Goal: Task Accomplishment & Management: Complete application form

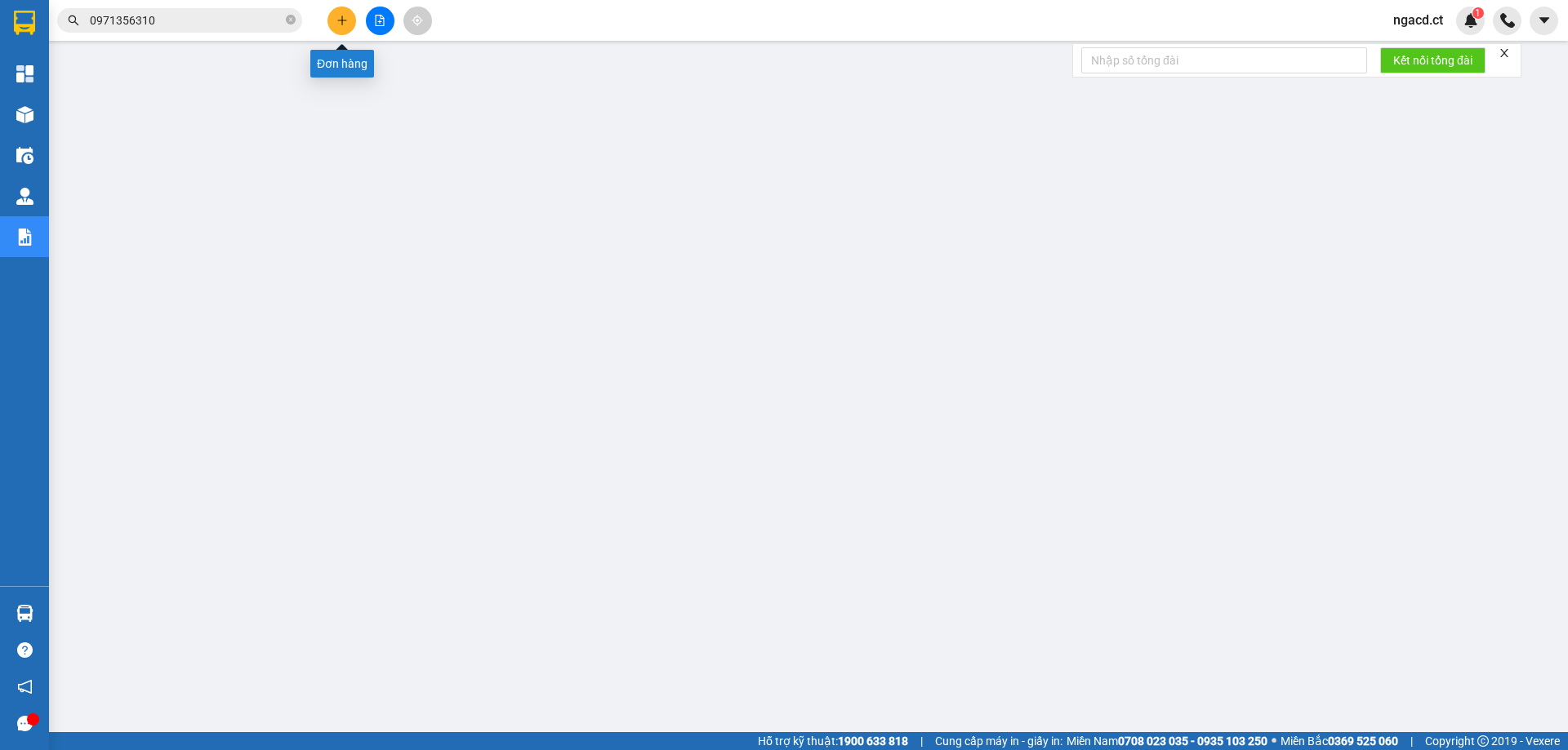
click at [342, 24] on icon "plus" at bounding box center [341, 20] width 1 height 9
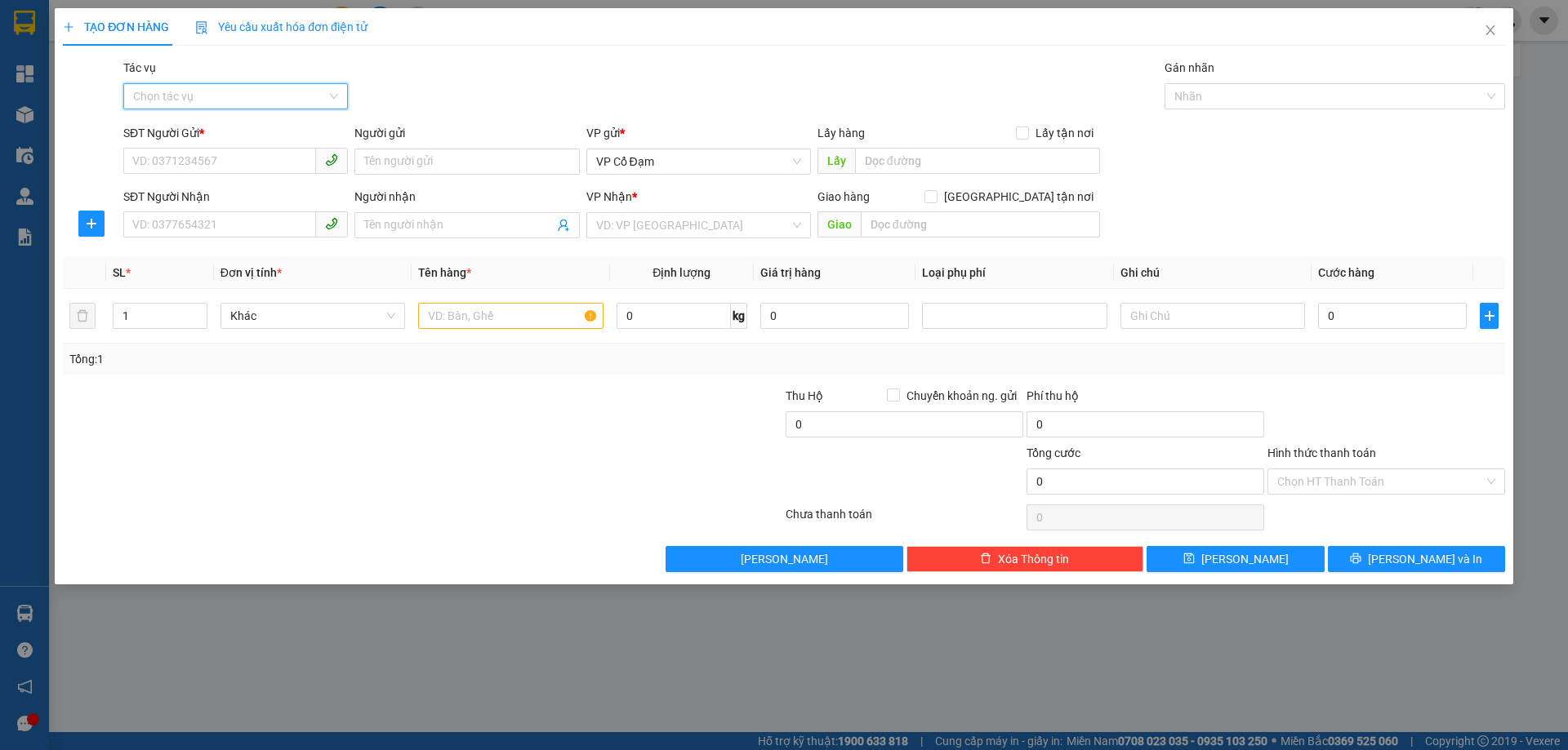
click at [245, 98] on input "Tác vụ" at bounding box center [229, 97] width 193 height 25
click at [266, 137] on div "Nhập hàng lên xe" at bounding box center [235, 129] width 205 height 18
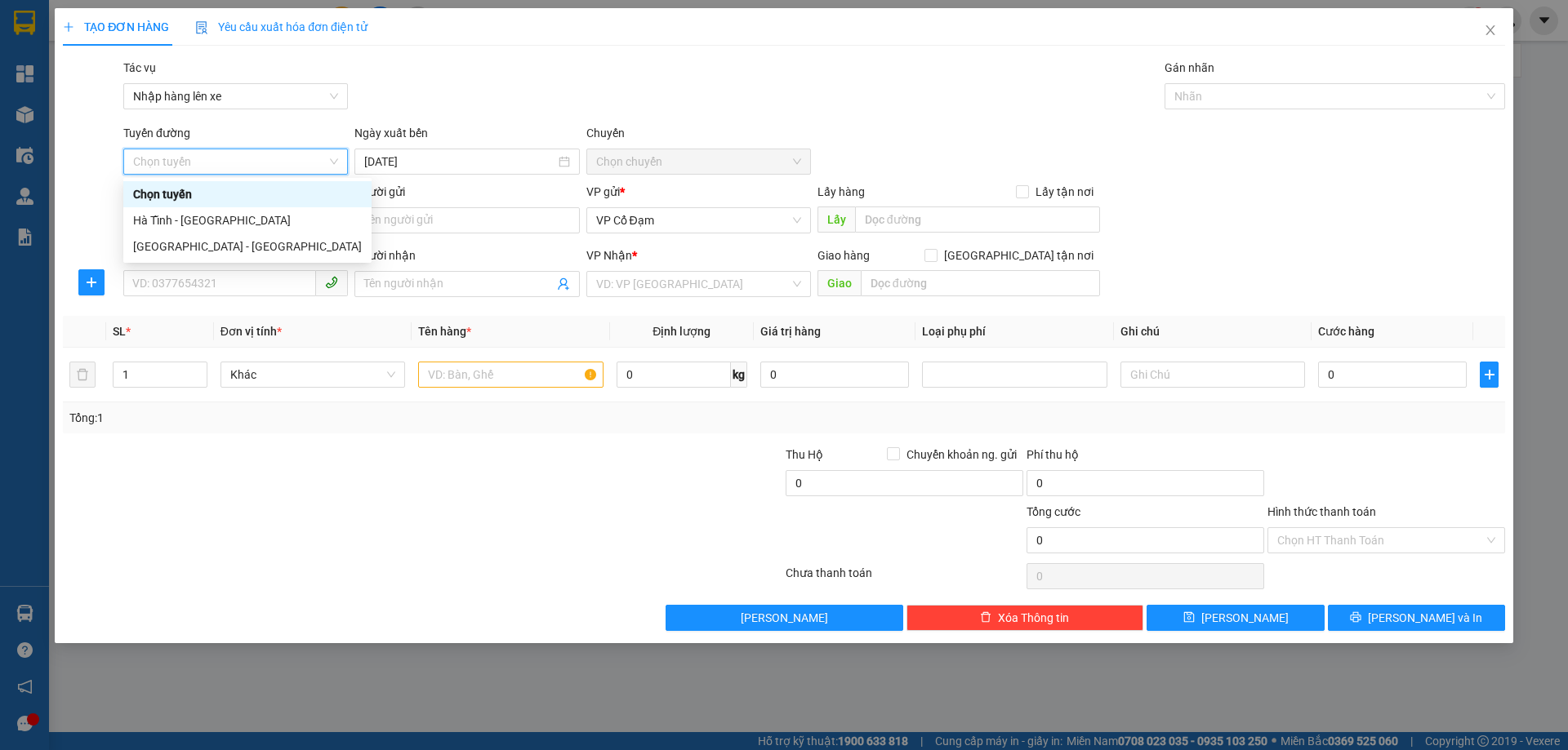
click at [307, 158] on span "Chọn tuyến" at bounding box center [235, 162] width 205 height 25
click at [270, 250] on div "[GEOGRAPHIC_DATA] - [GEOGRAPHIC_DATA]" at bounding box center [247, 246] width 229 height 18
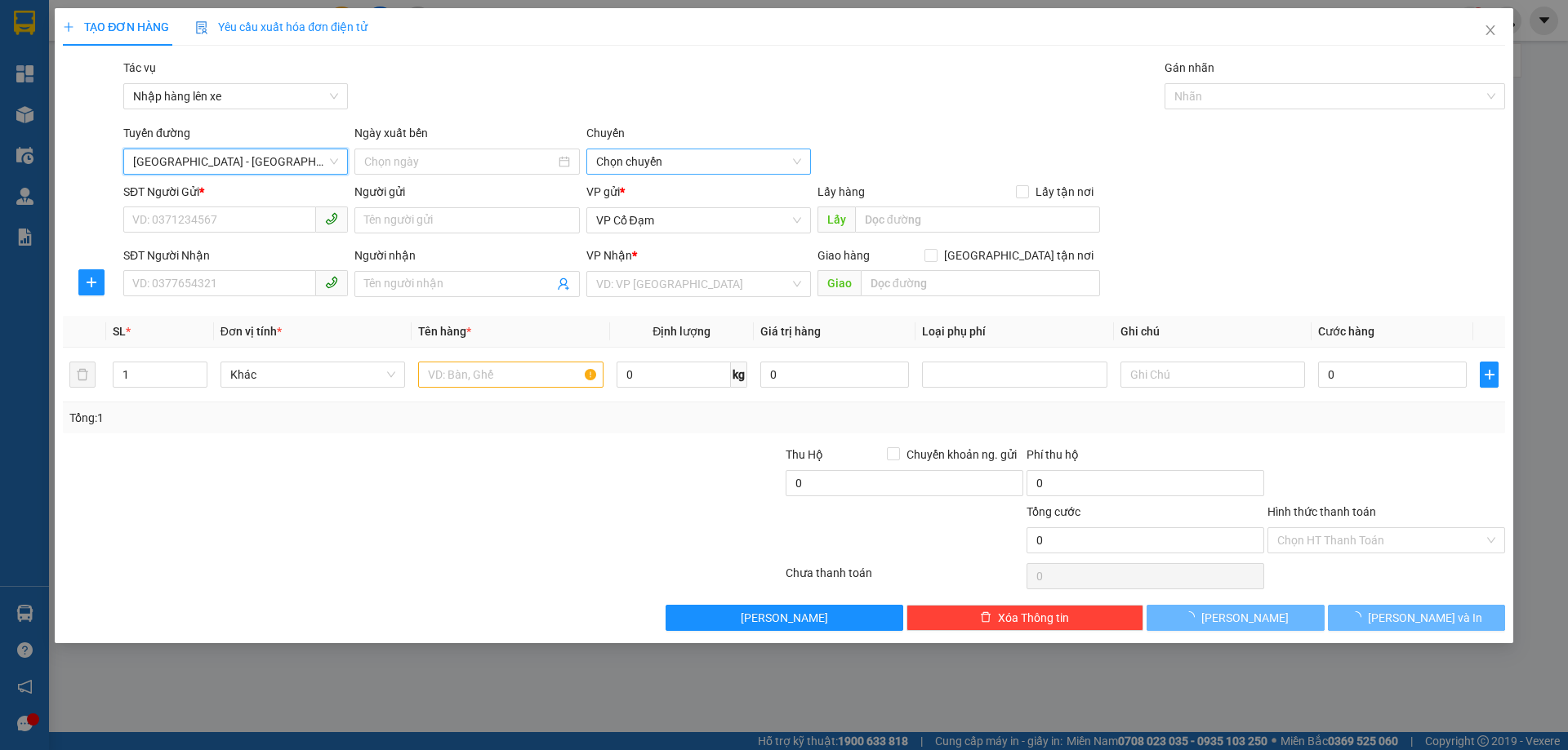
type input "[DATE]"
click at [643, 161] on span "10:00 - 38H-042.63" at bounding box center [698, 162] width 205 height 25
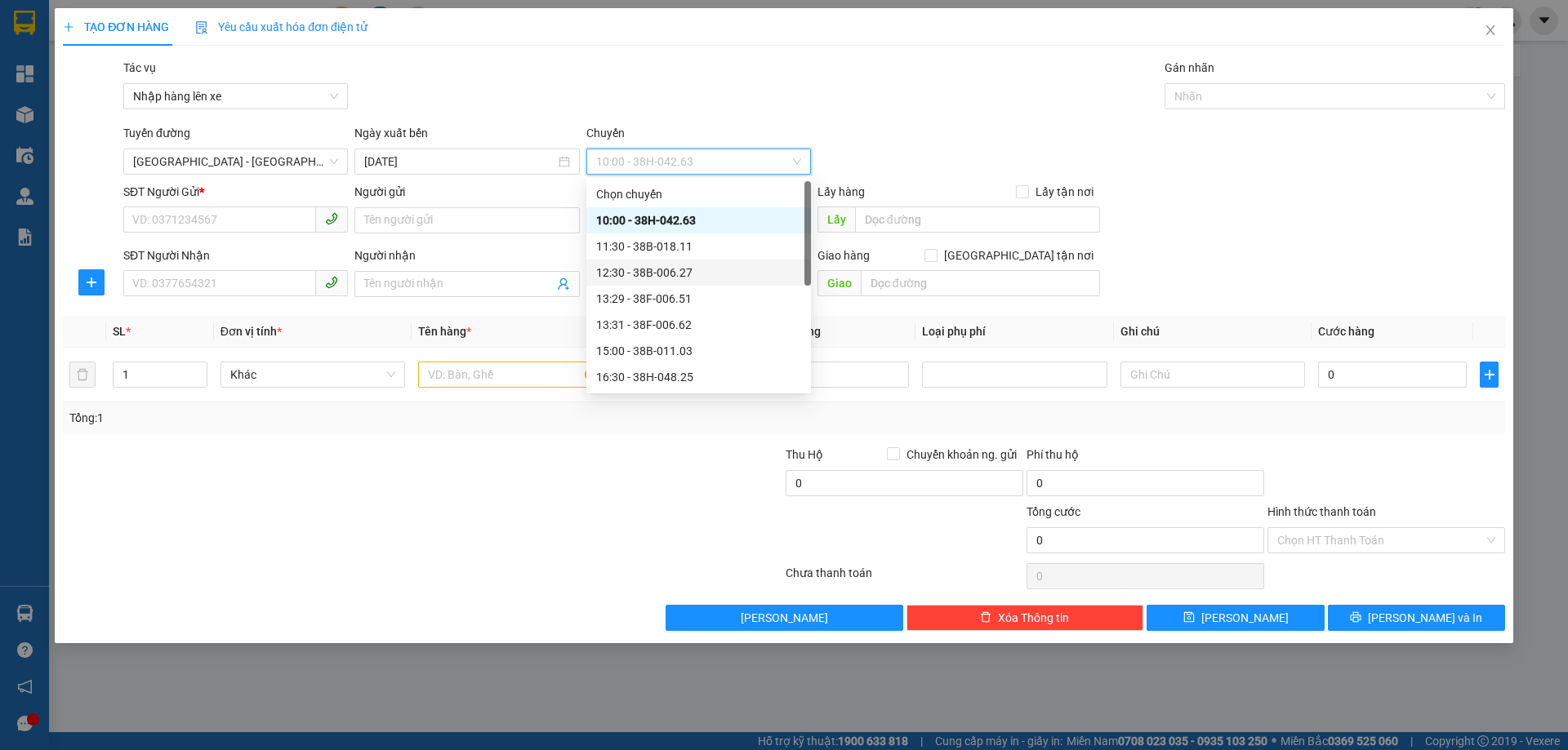
click at [672, 266] on div "12:30 - 38B-006.27" at bounding box center [698, 273] width 205 height 18
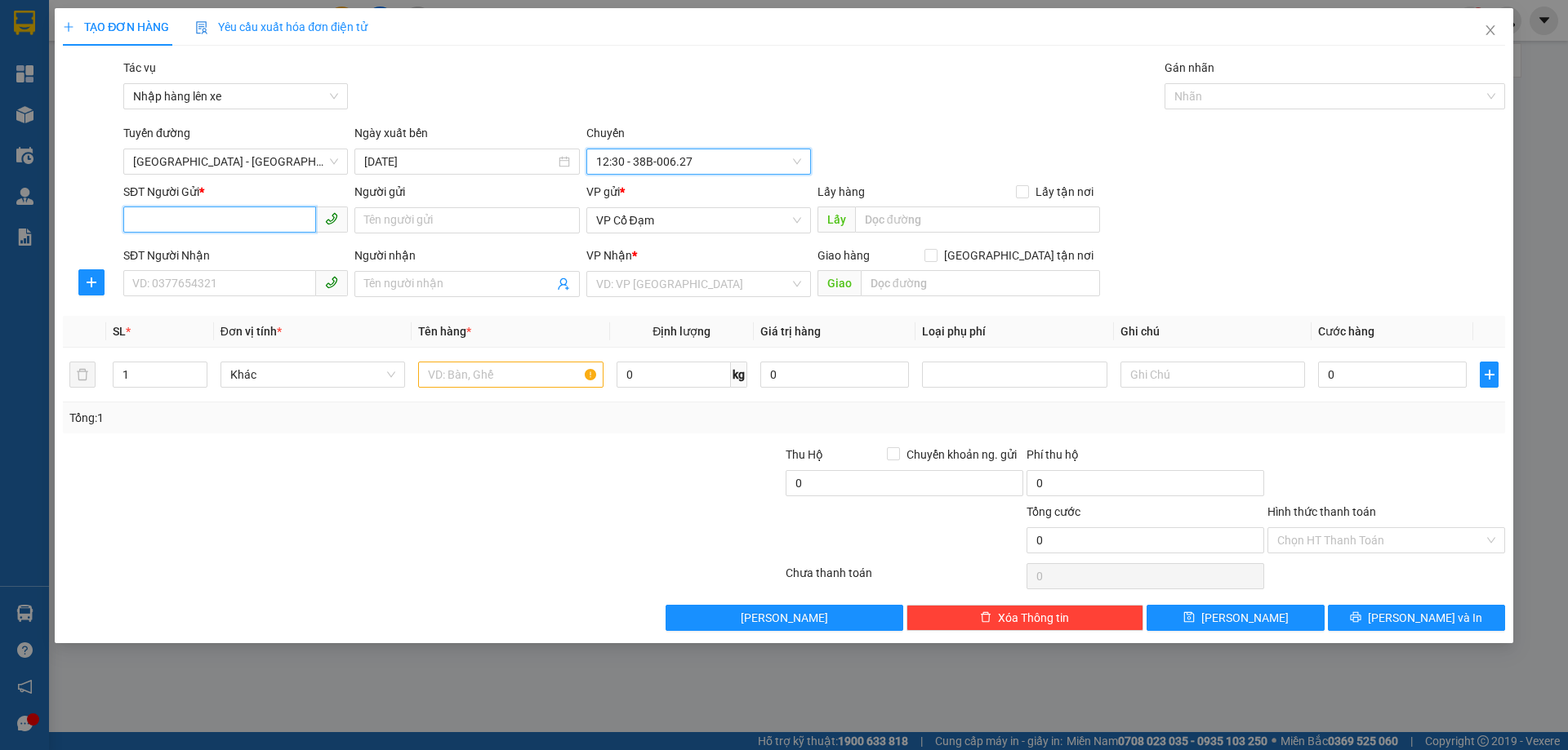
click at [208, 213] on input "SĐT Người Gửi *" at bounding box center [220, 219] width 193 height 26
paste input "0906286112"
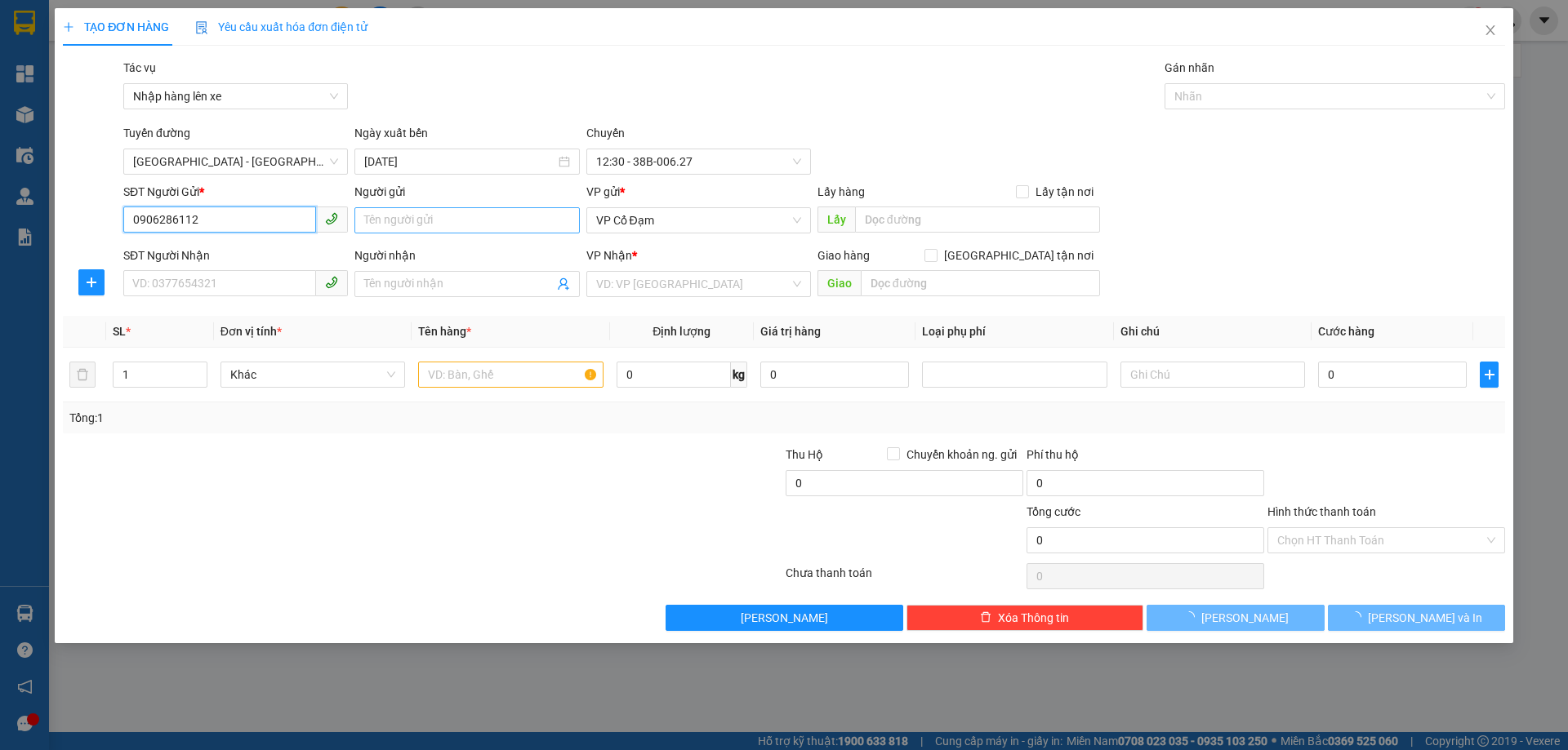
type input "0906286112"
click at [515, 213] on input "Người gửi" at bounding box center [466, 220] width 224 height 26
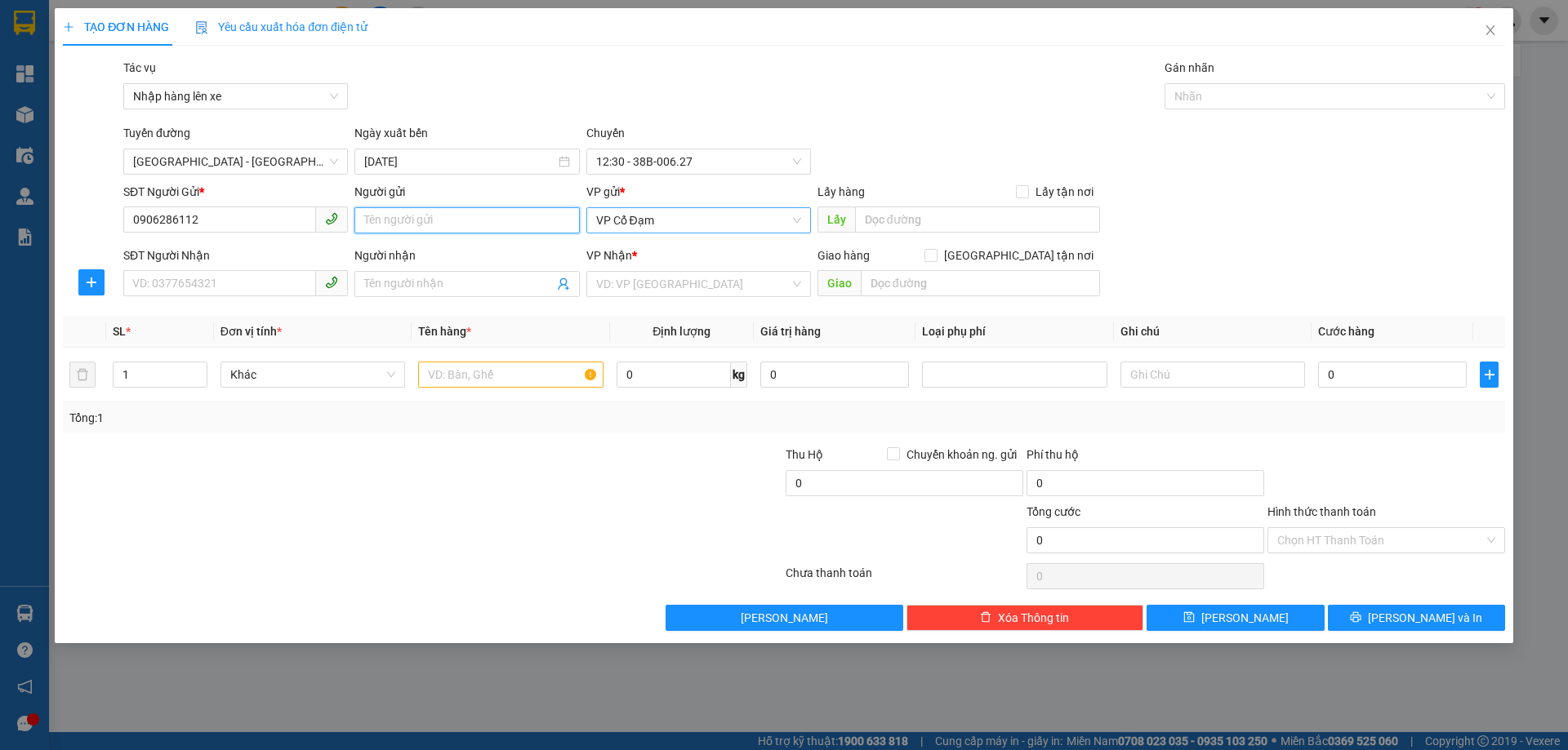
click at [663, 217] on span "VP Cổ Đạm" at bounding box center [698, 220] width 205 height 25
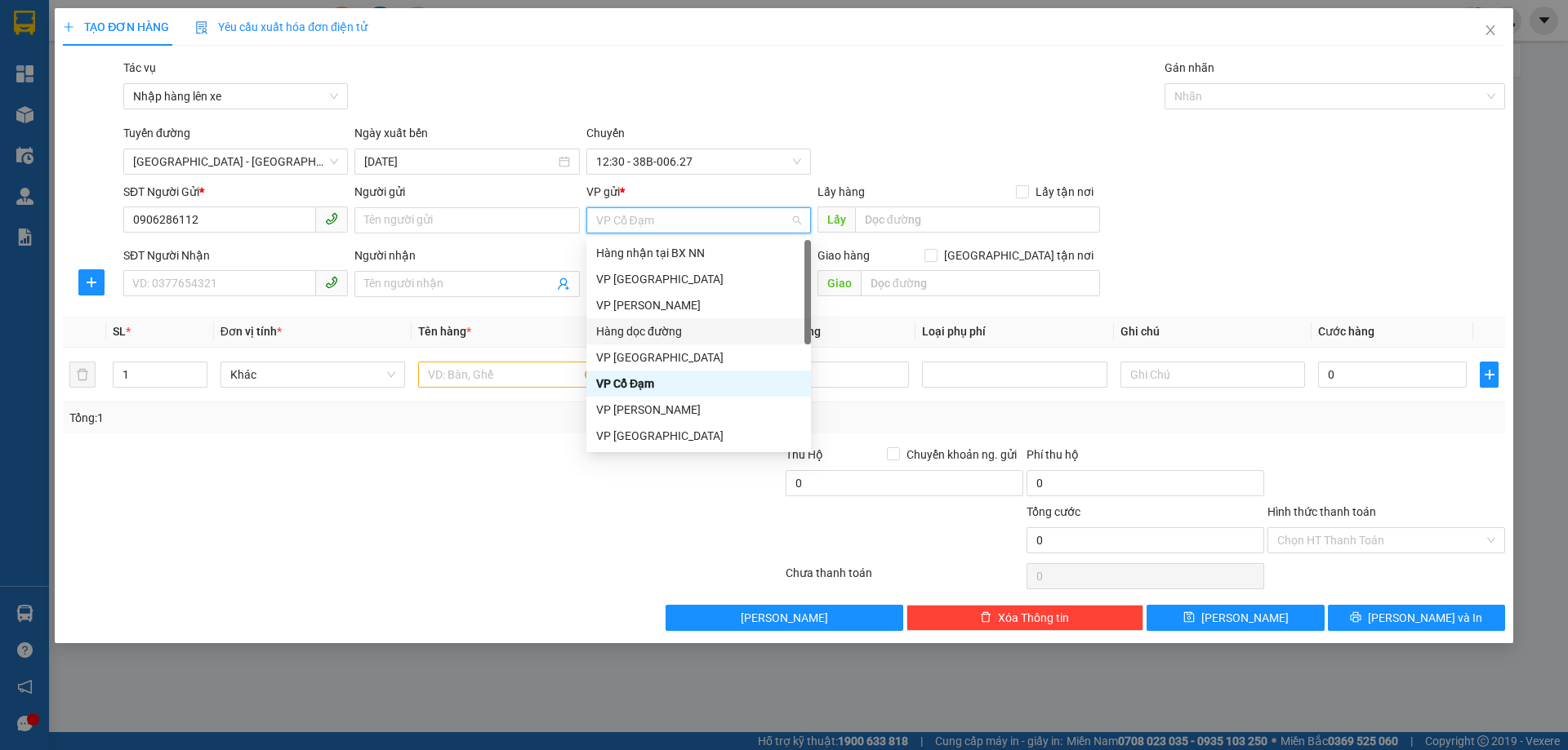
click at [642, 339] on div "Hàng dọc đường" at bounding box center [698, 331] width 205 height 18
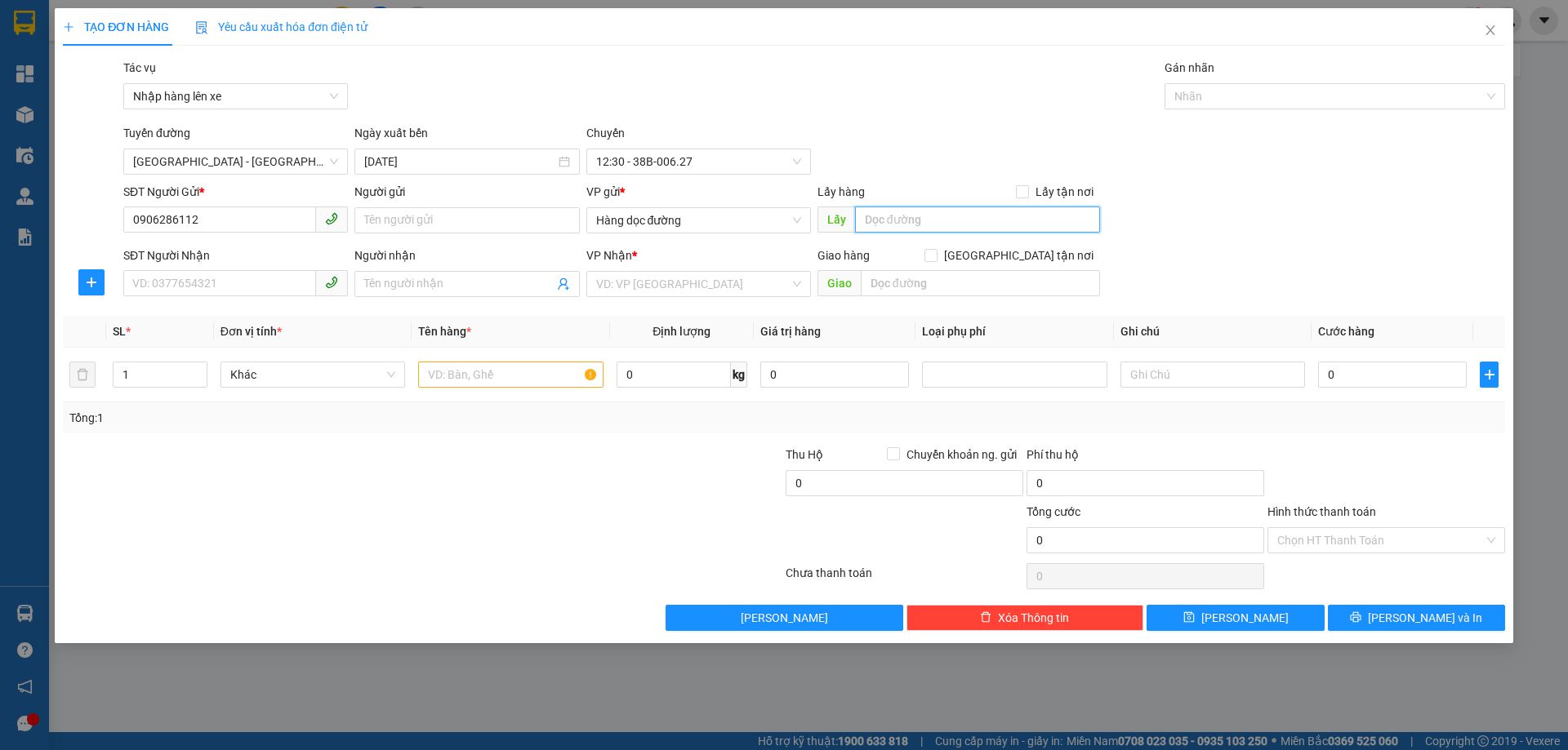
click at [924, 220] on input "text" at bounding box center [977, 219] width 245 height 26
type input "vực vòng [GEOGRAPHIC_DATA]"
click at [274, 282] on input "SĐT Người Nhận" at bounding box center [220, 282] width 193 height 26
click at [201, 271] on input "SĐT Người Nhận" at bounding box center [220, 282] width 193 height 26
click at [258, 285] on input "SĐT Người Nhận" at bounding box center [220, 282] width 193 height 26
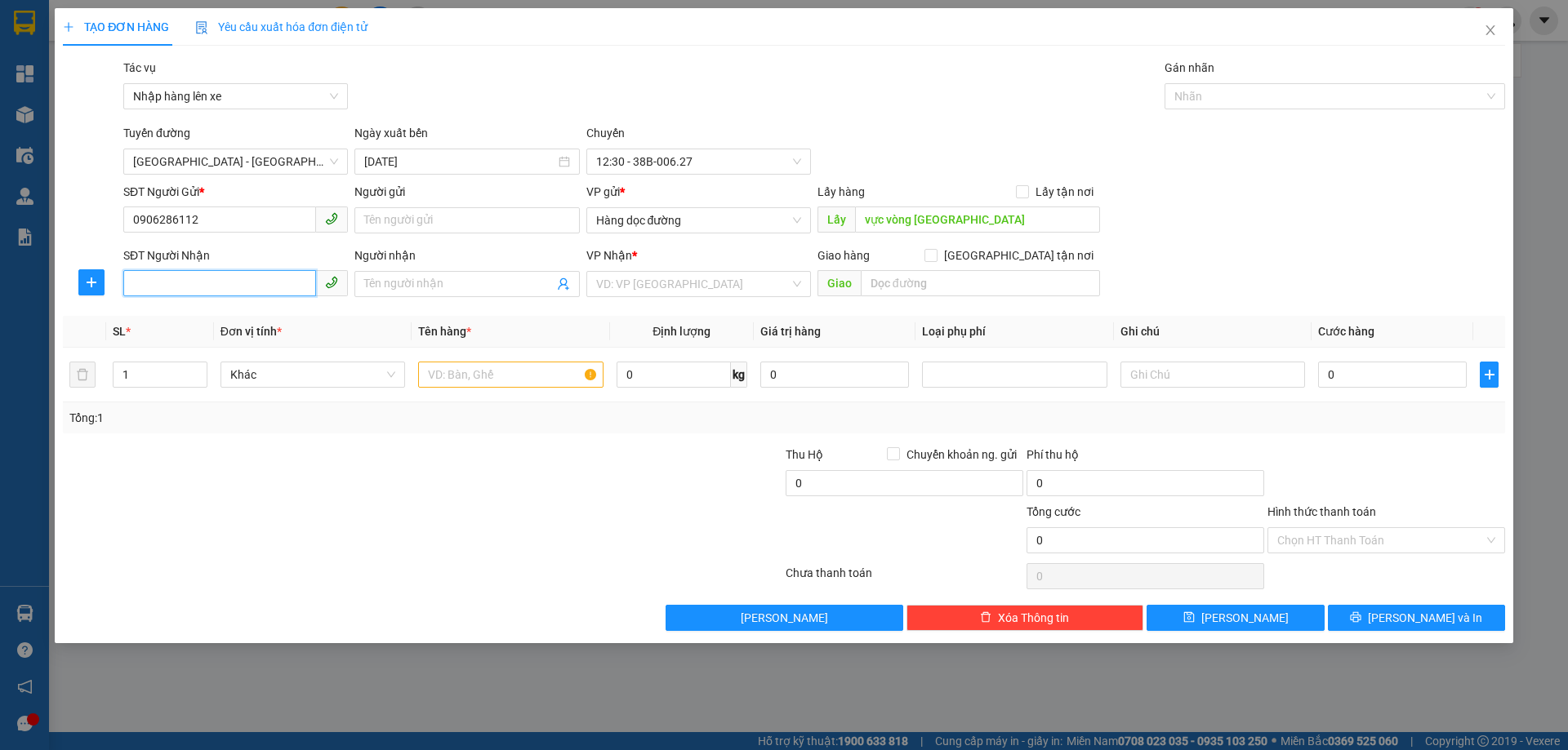
paste input "0378195635"
type input "0378195635"
click at [657, 284] on input "search" at bounding box center [693, 284] width 193 height 25
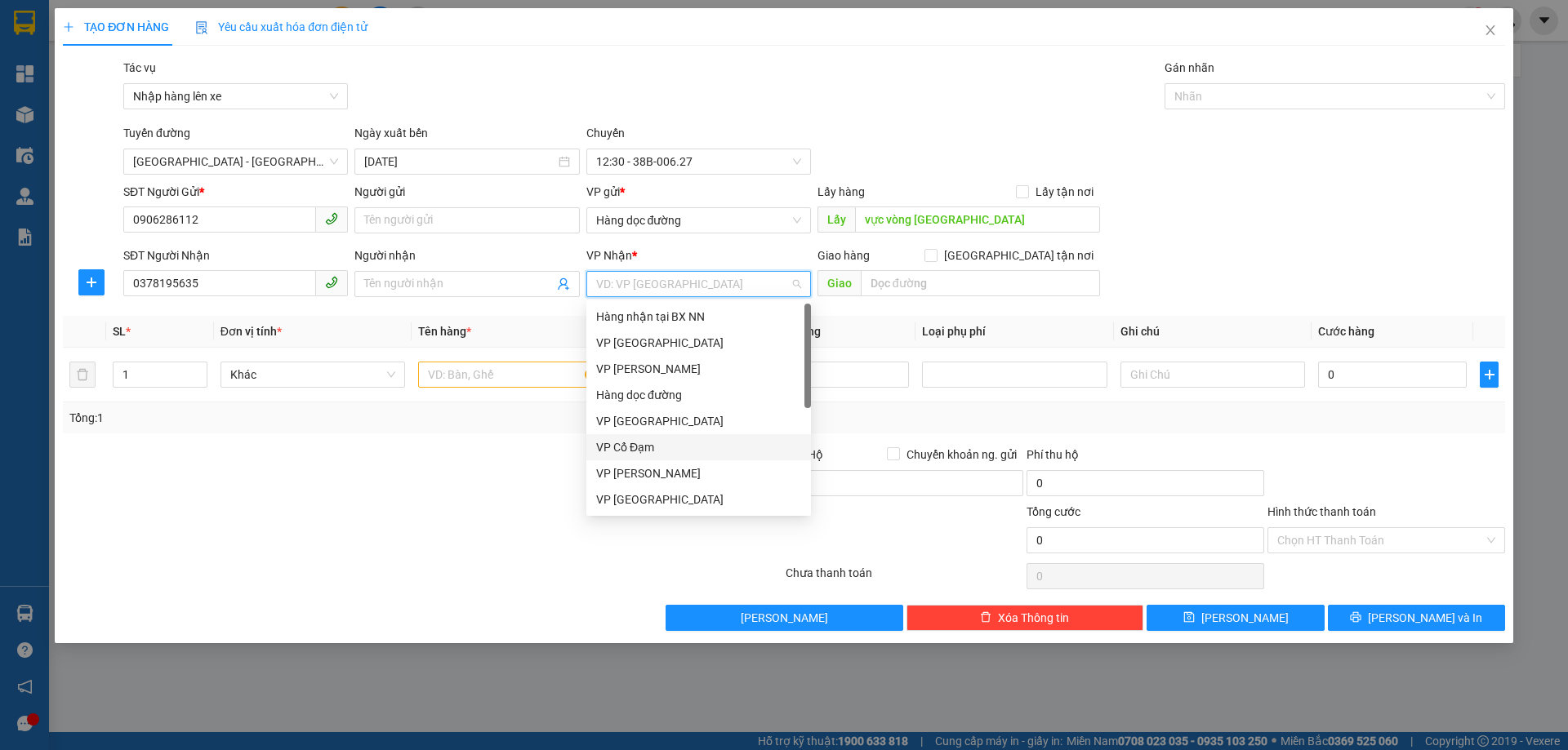
click at [646, 454] on div "VP Cổ Đạm" at bounding box center [698, 447] width 205 height 18
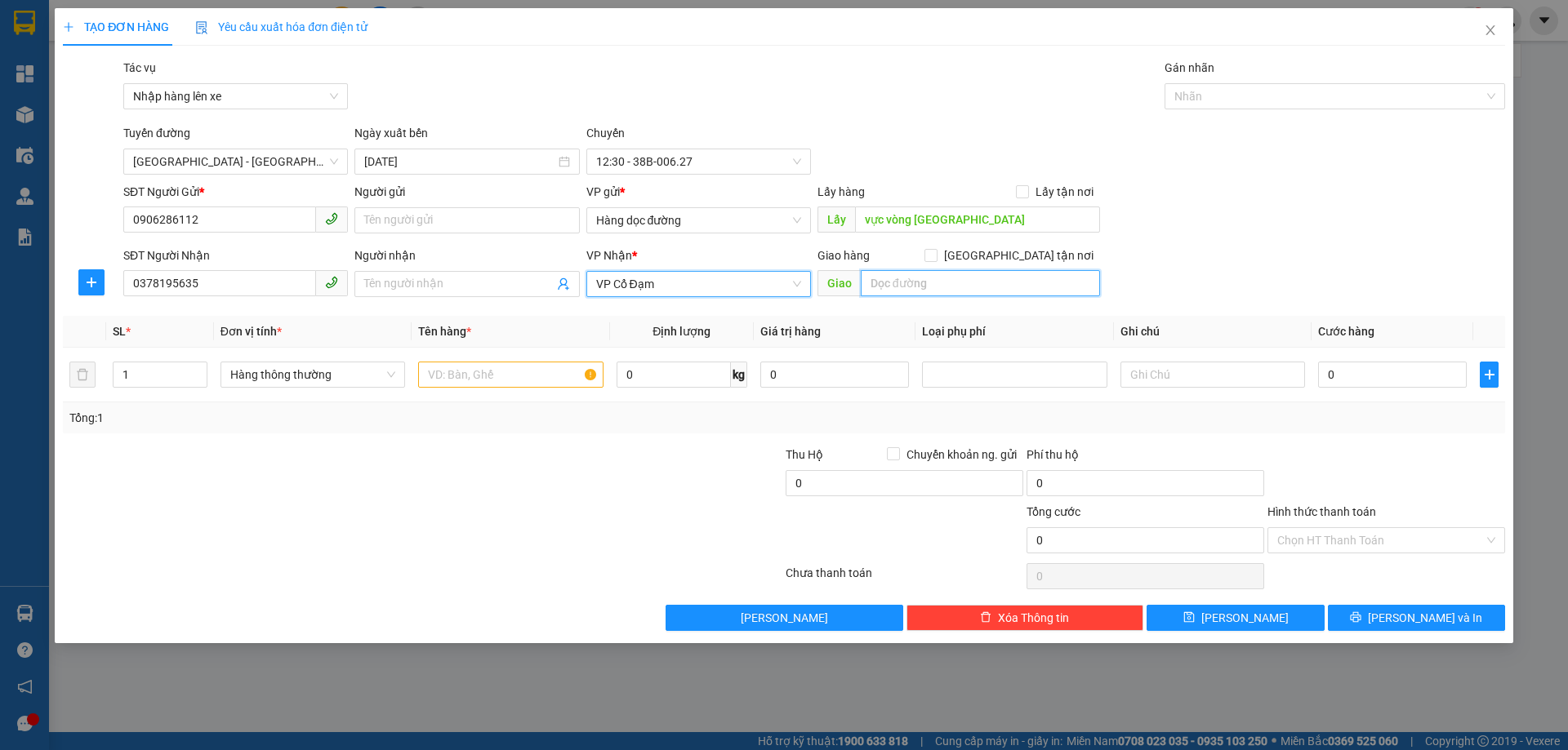
click at [878, 286] on input "text" at bounding box center [981, 282] width 239 height 26
type input "x"
type input "X LIÊN"
click at [553, 384] on input "text" at bounding box center [510, 374] width 184 height 26
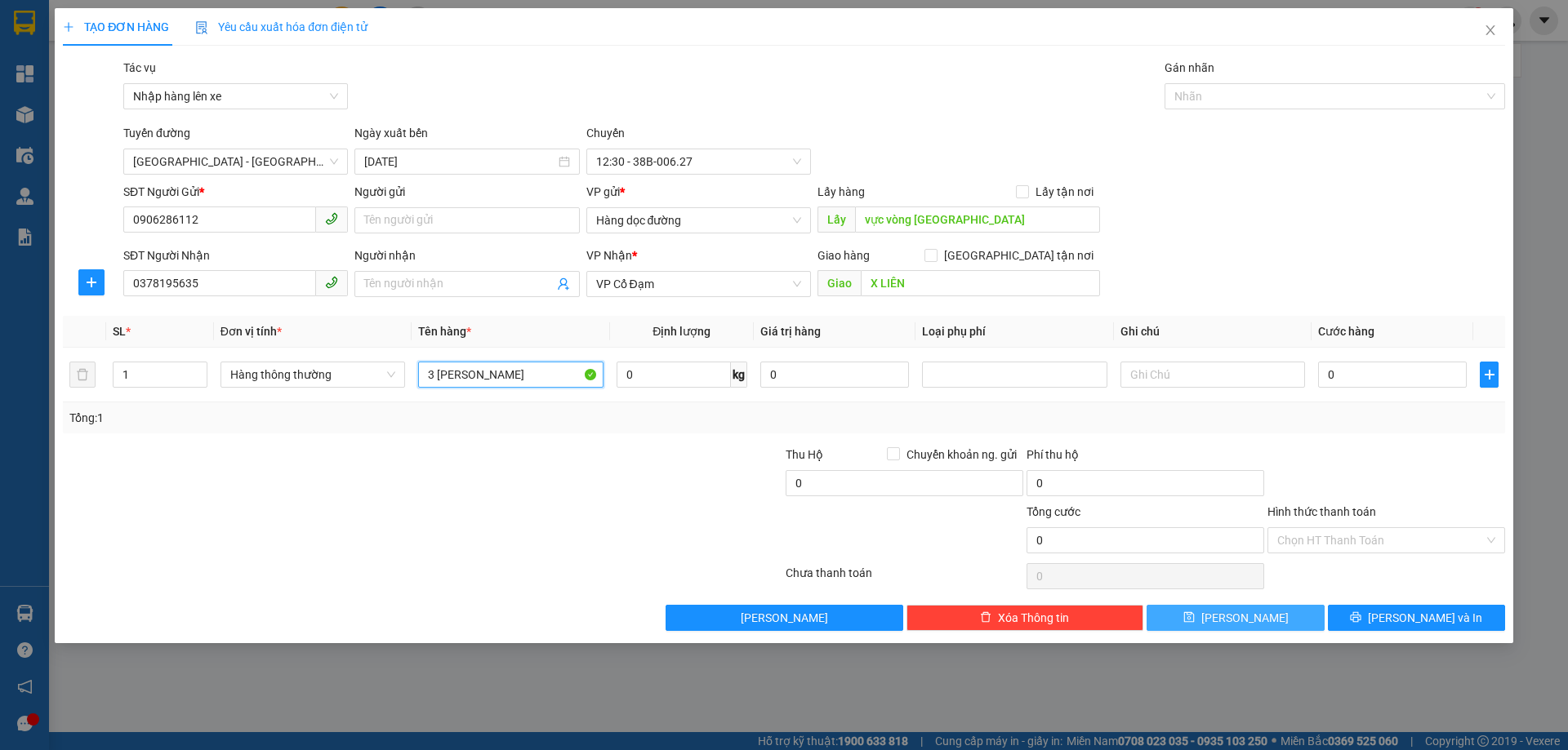
type input "3 [PERSON_NAME]"
click at [1215, 619] on button "[PERSON_NAME]" at bounding box center [1235, 617] width 177 height 26
